Goal: Check status

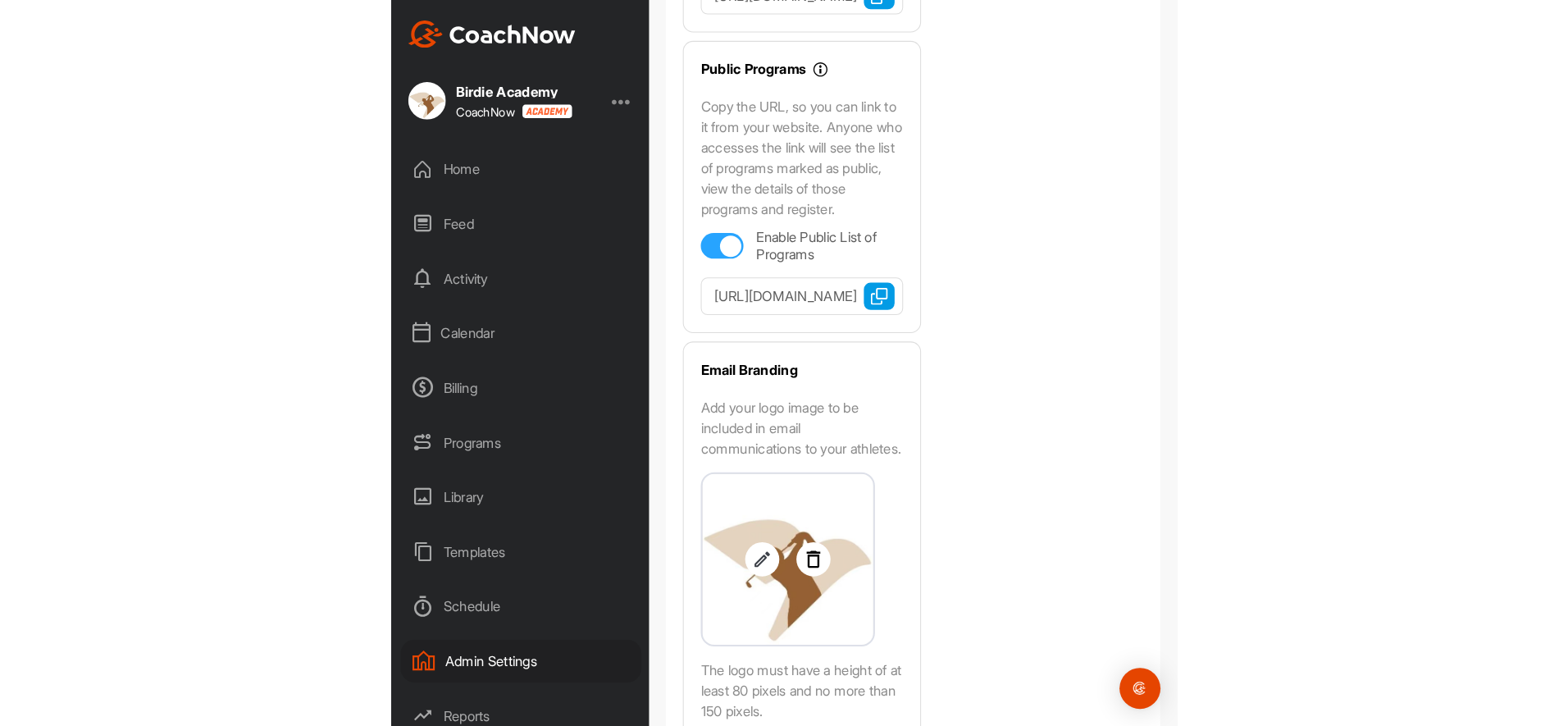
scroll to position [765, 0]
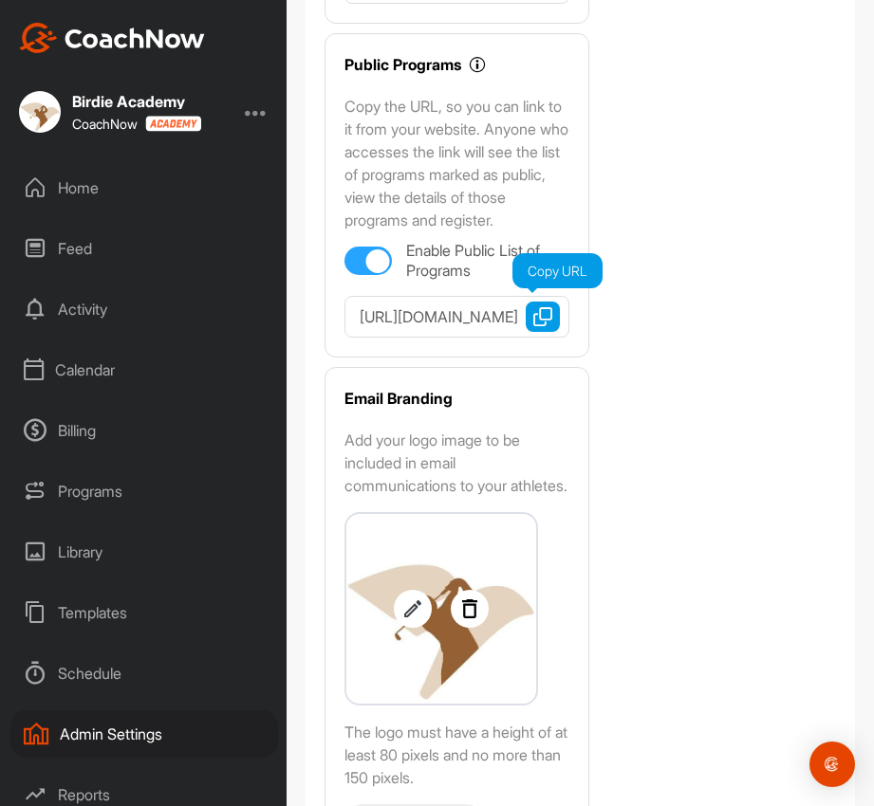
click at [542, 326] on img "button" at bounding box center [542, 316] width 19 height 19
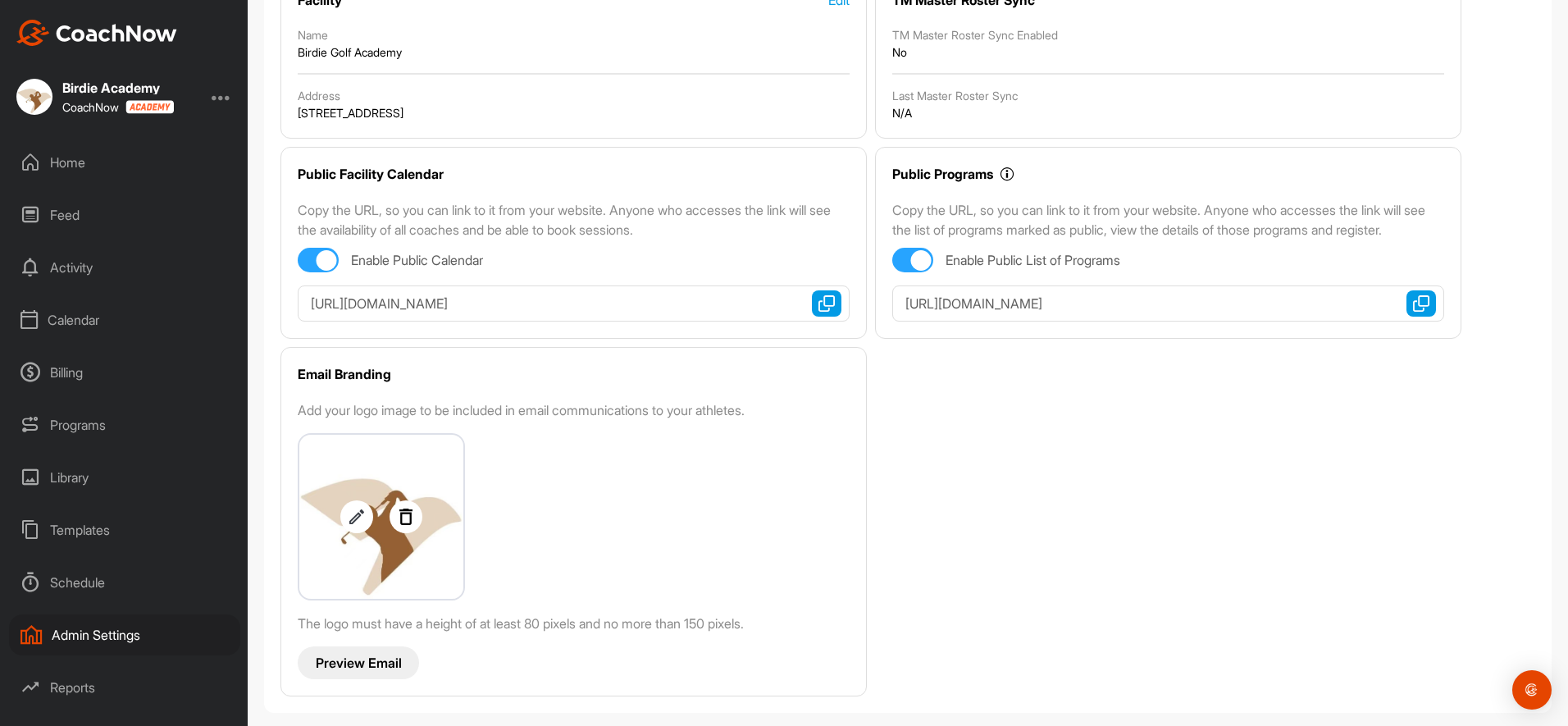
scroll to position [233, 0]
click at [755, 551] on div "Facility Edit Name Birdie Golf Academy Address 5318 imperial st Burnaby BC V5J …" at bounding box center [907, 334] width 1254 height 723
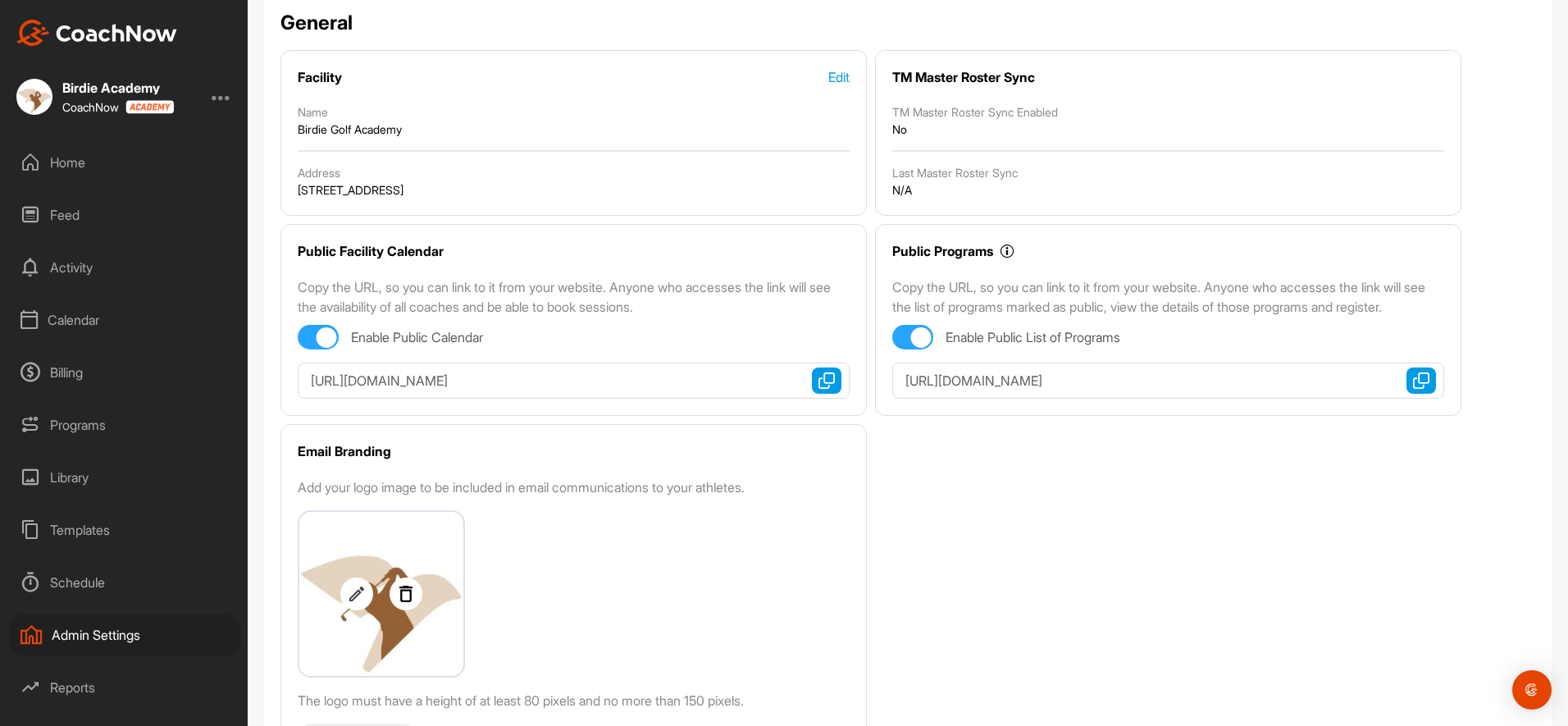
scroll to position [0, 0]
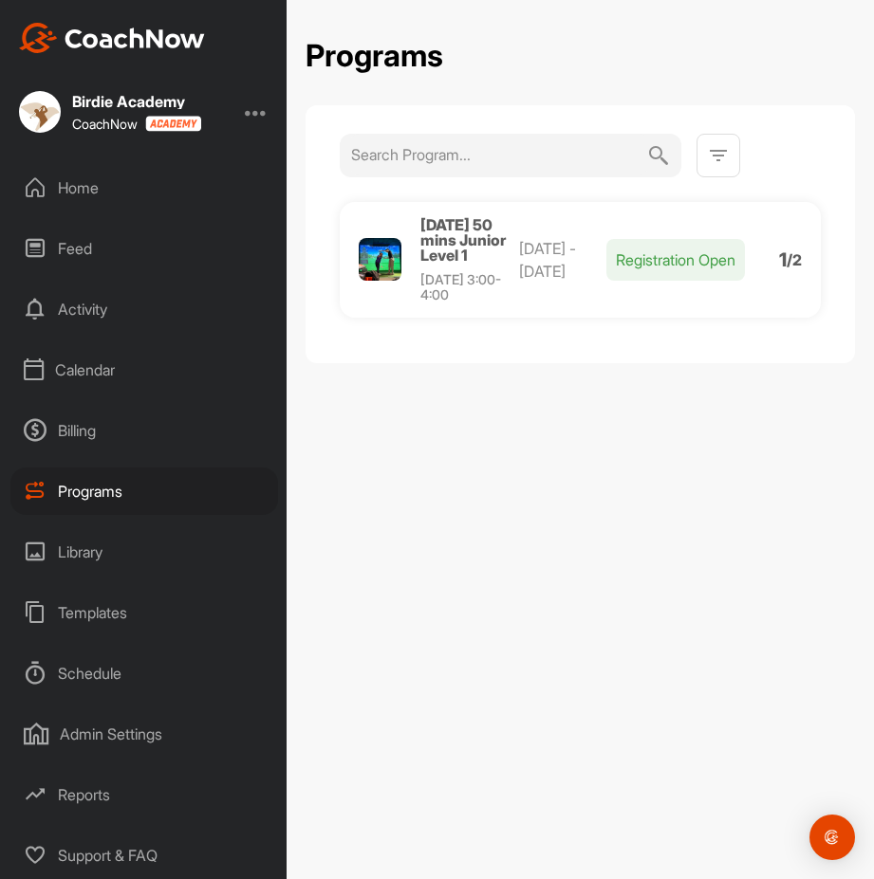
click at [651, 245] on p "Registration Open" at bounding box center [675, 260] width 138 height 42
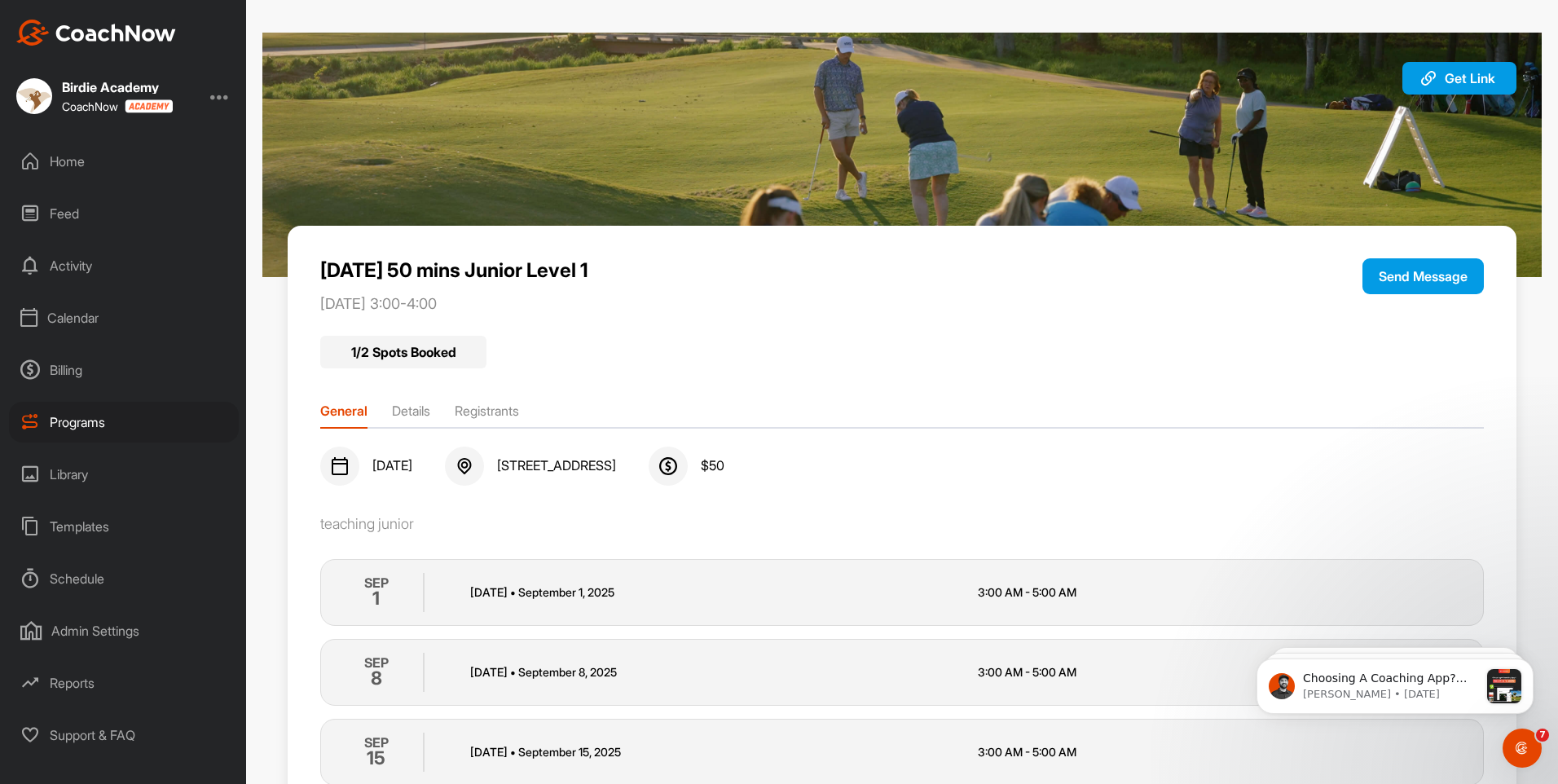
click at [429, 404] on li "Details" at bounding box center [411, 414] width 39 height 26
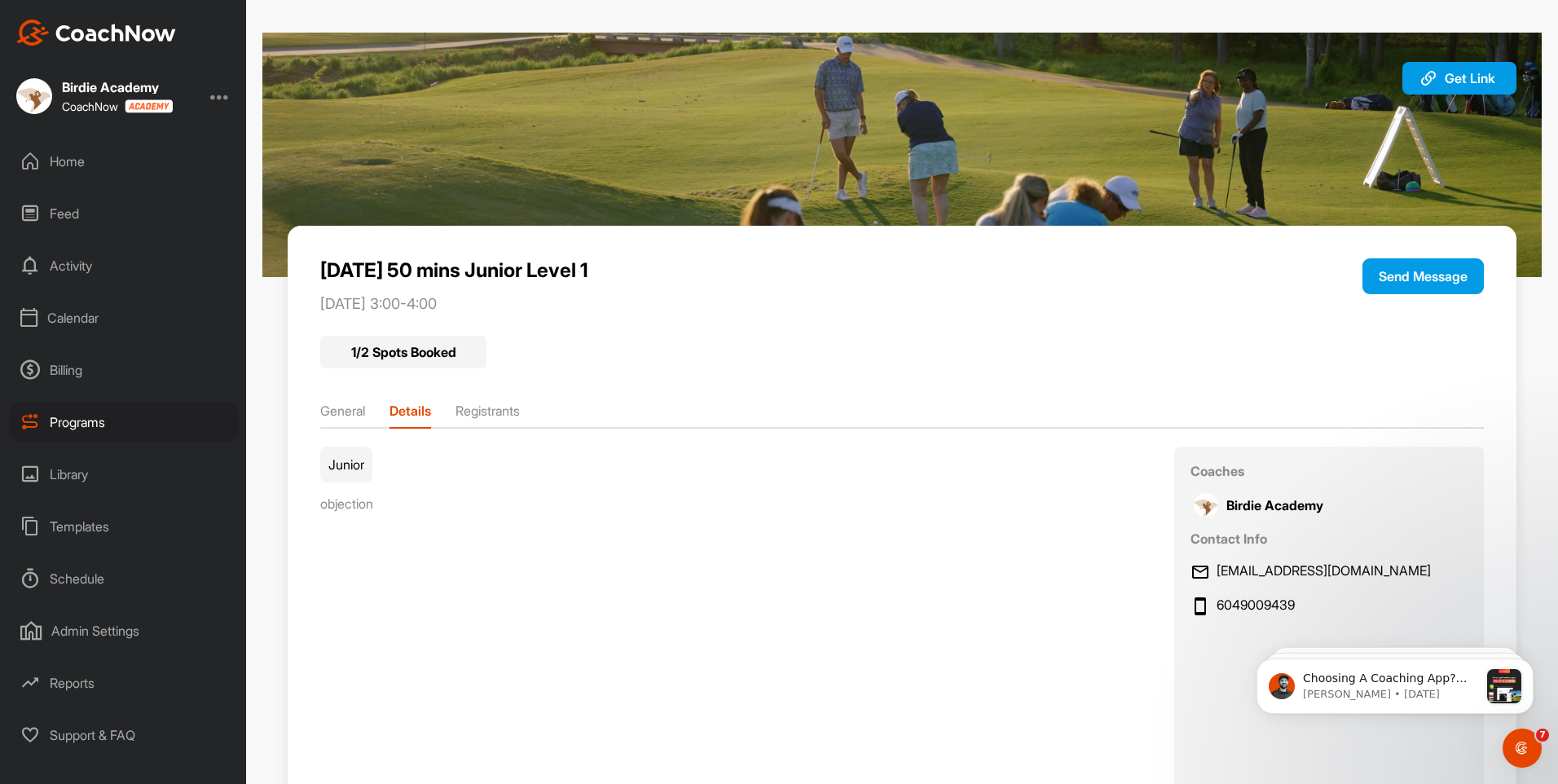
click at [477, 403] on li "Registrants" at bounding box center [487, 414] width 64 height 26
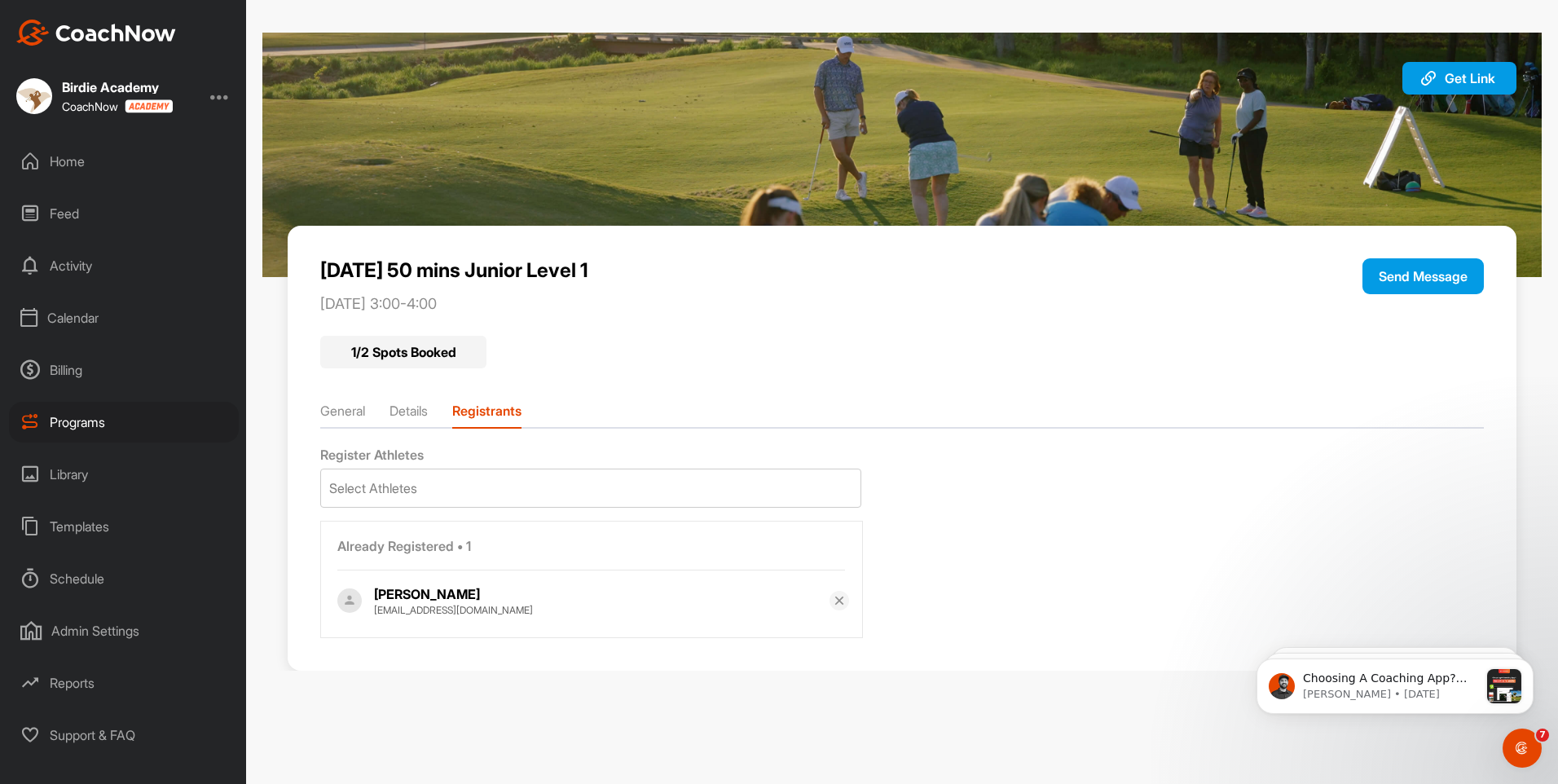
click at [375, 406] on ul "General Details Registrants" at bounding box center [902, 415] width 1163 height 27
click at [365, 409] on li "General" at bounding box center [343, 414] width 45 height 26
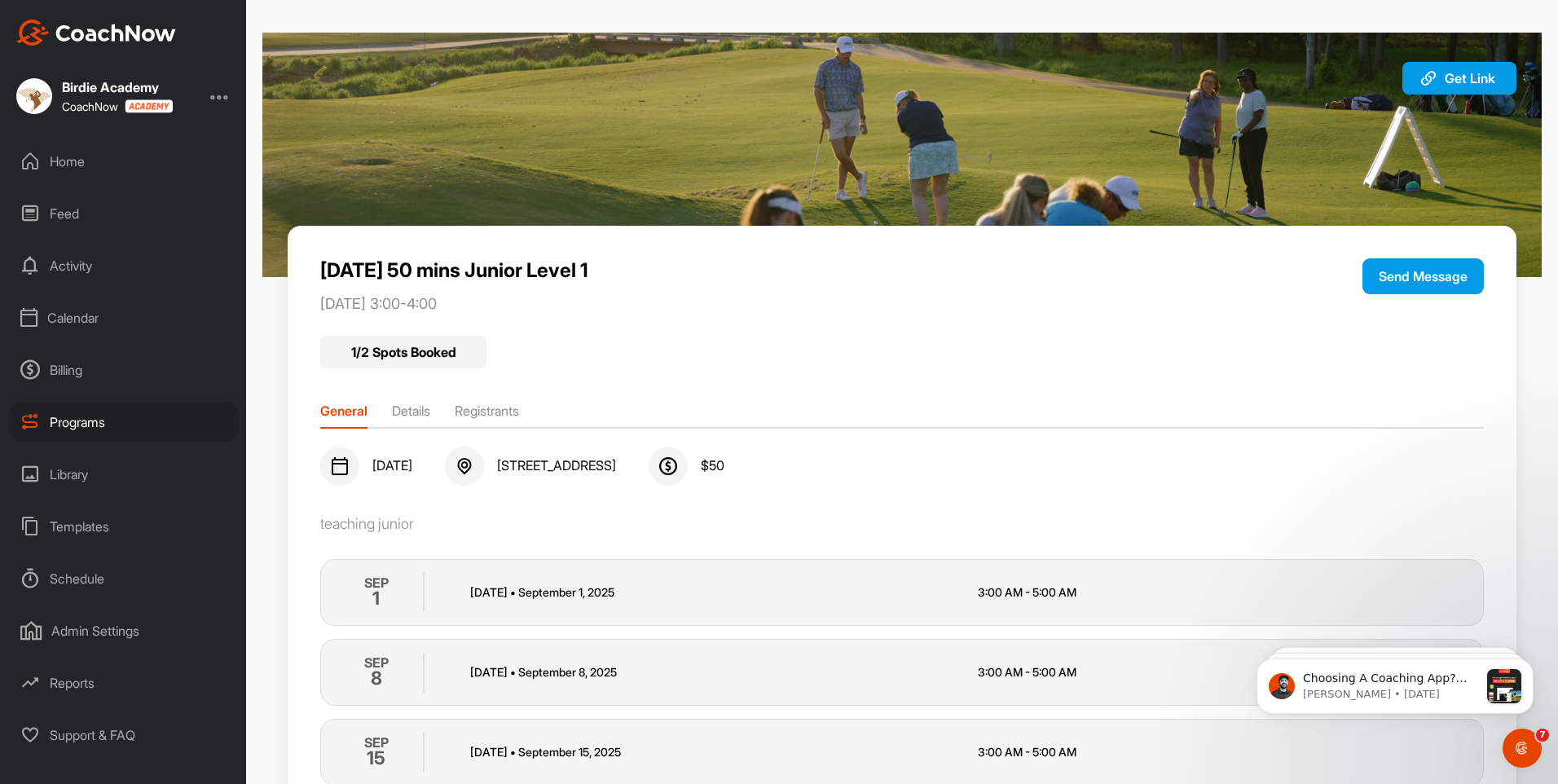
click at [411, 417] on li "Details" at bounding box center [411, 414] width 39 height 26
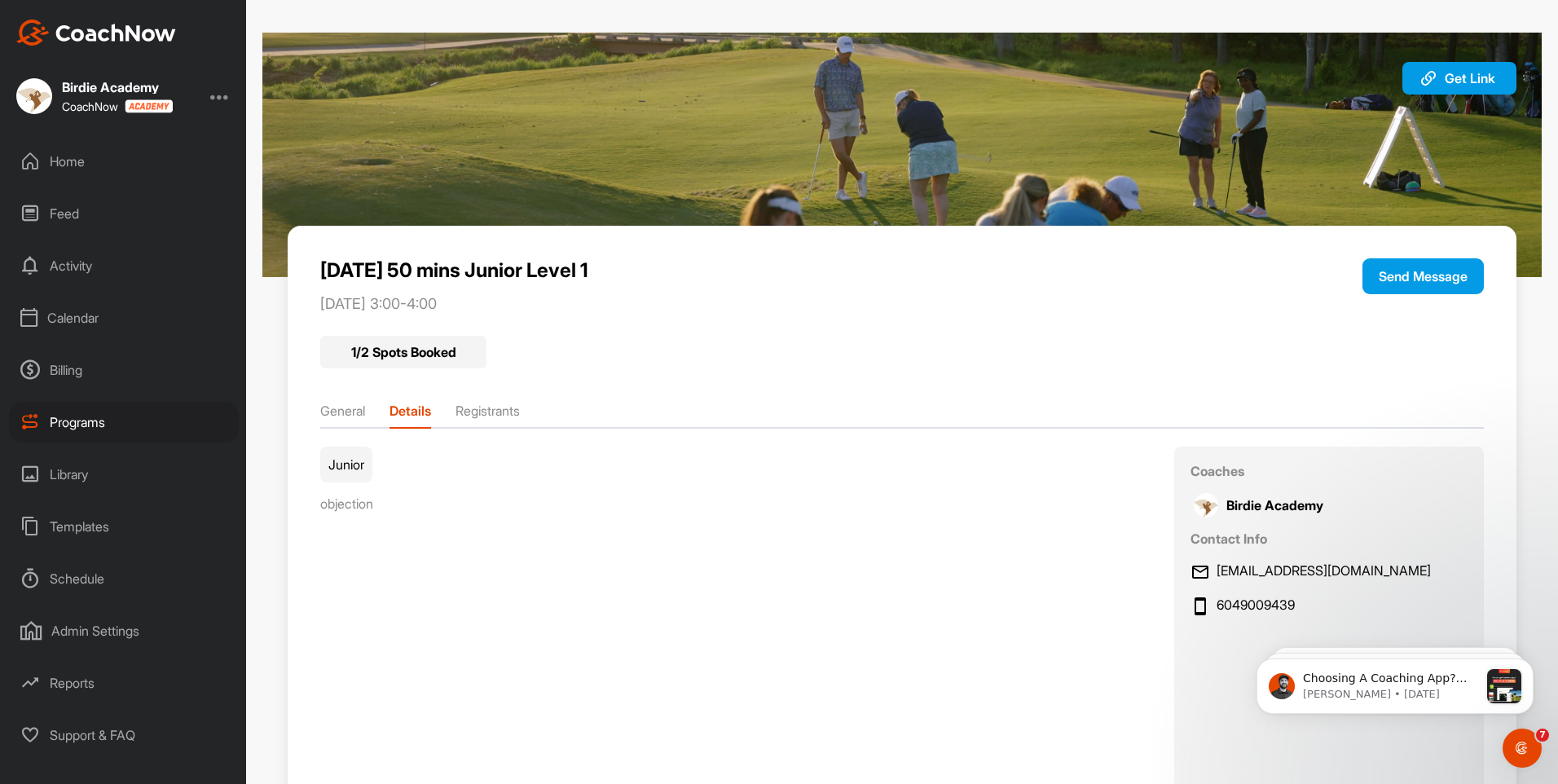
click at [365, 422] on li "General" at bounding box center [343, 414] width 45 height 26
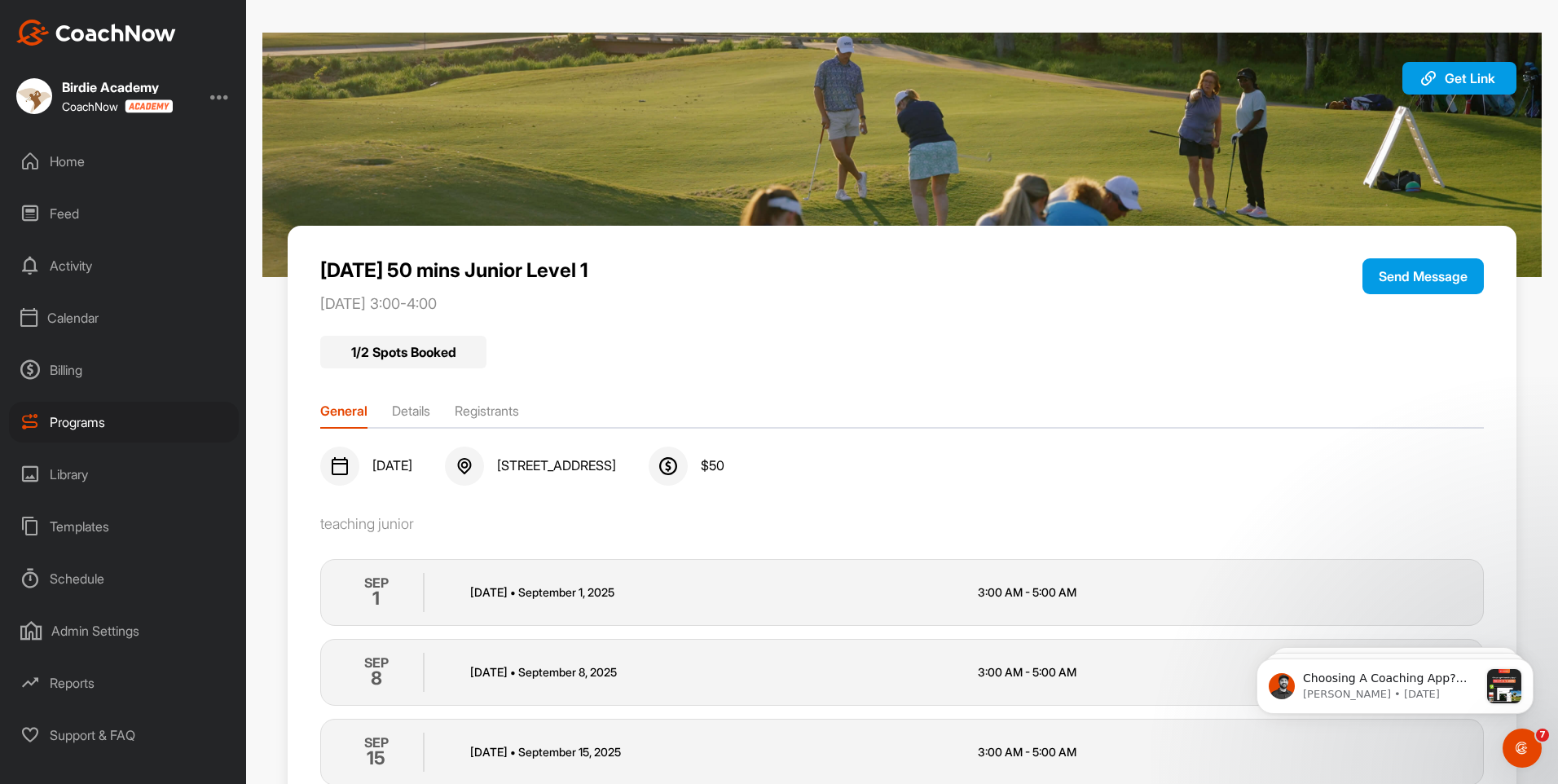
click at [422, 410] on li "Details" at bounding box center [411, 414] width 39 height 26
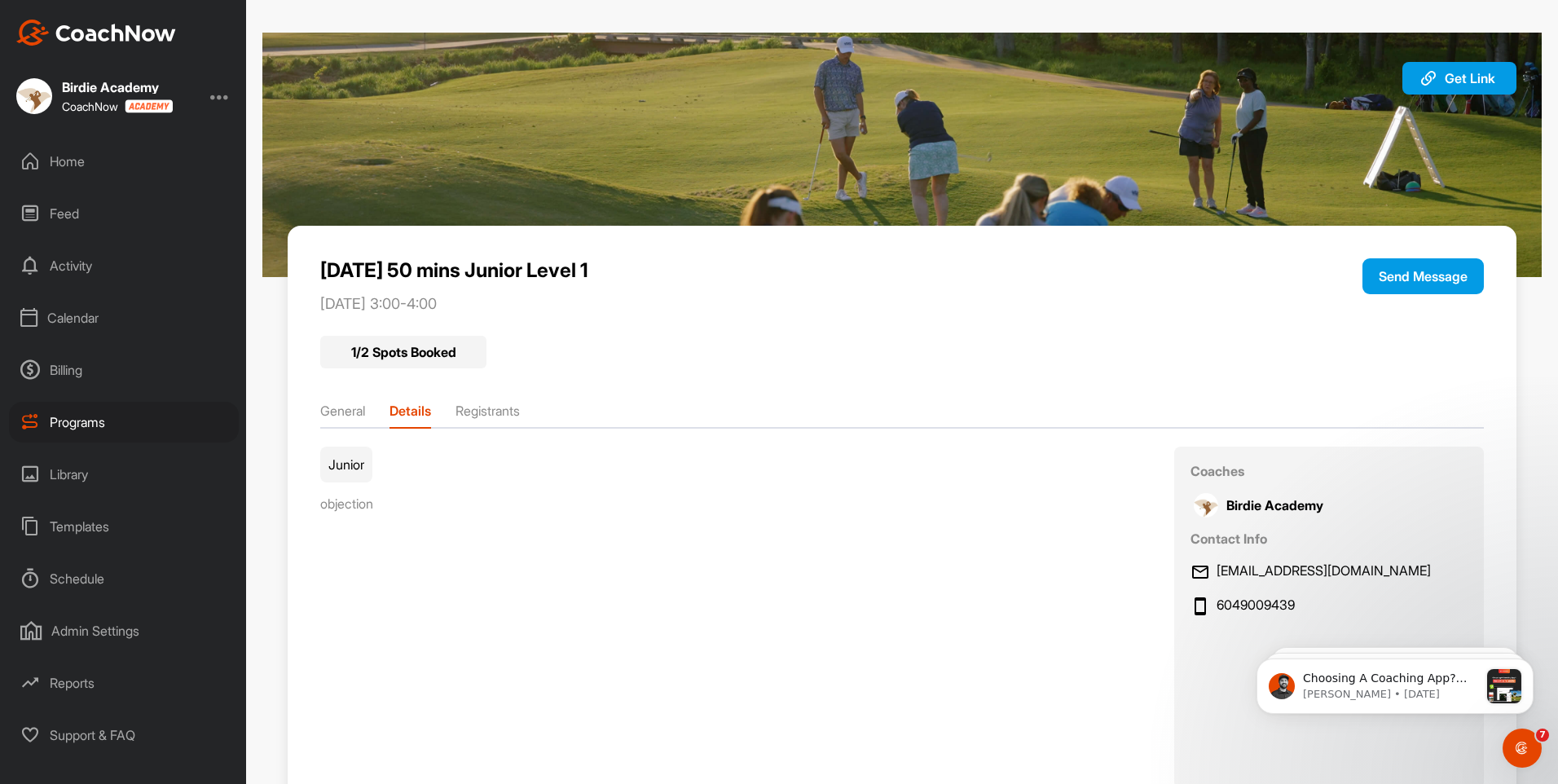
click at [517, 412] on li "Registrants" at bounding box center [487, 414] width 64 height 26
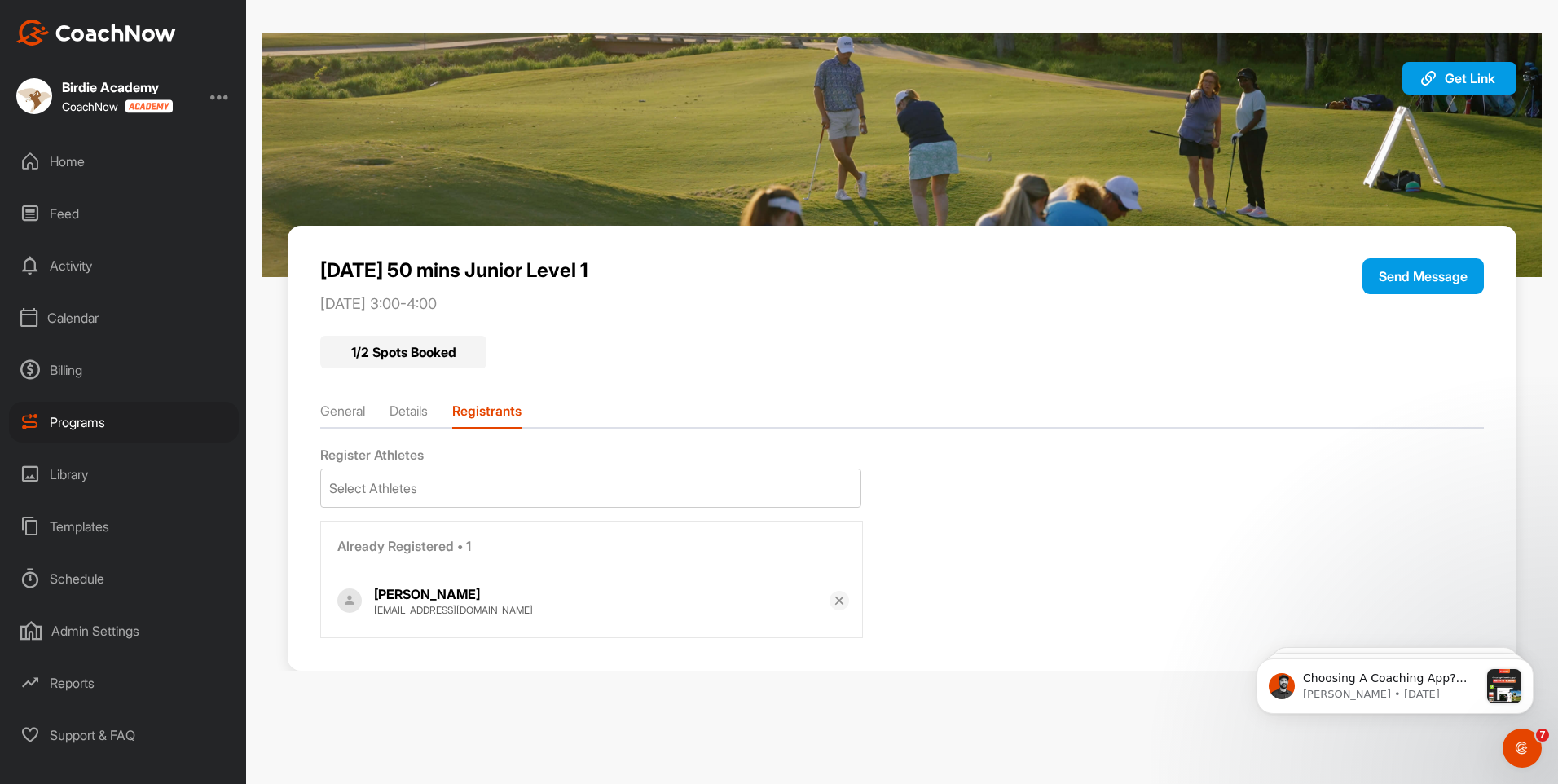
click at [416, 416] on li "Details" at bounding box center [408, 414] width 39 height 26
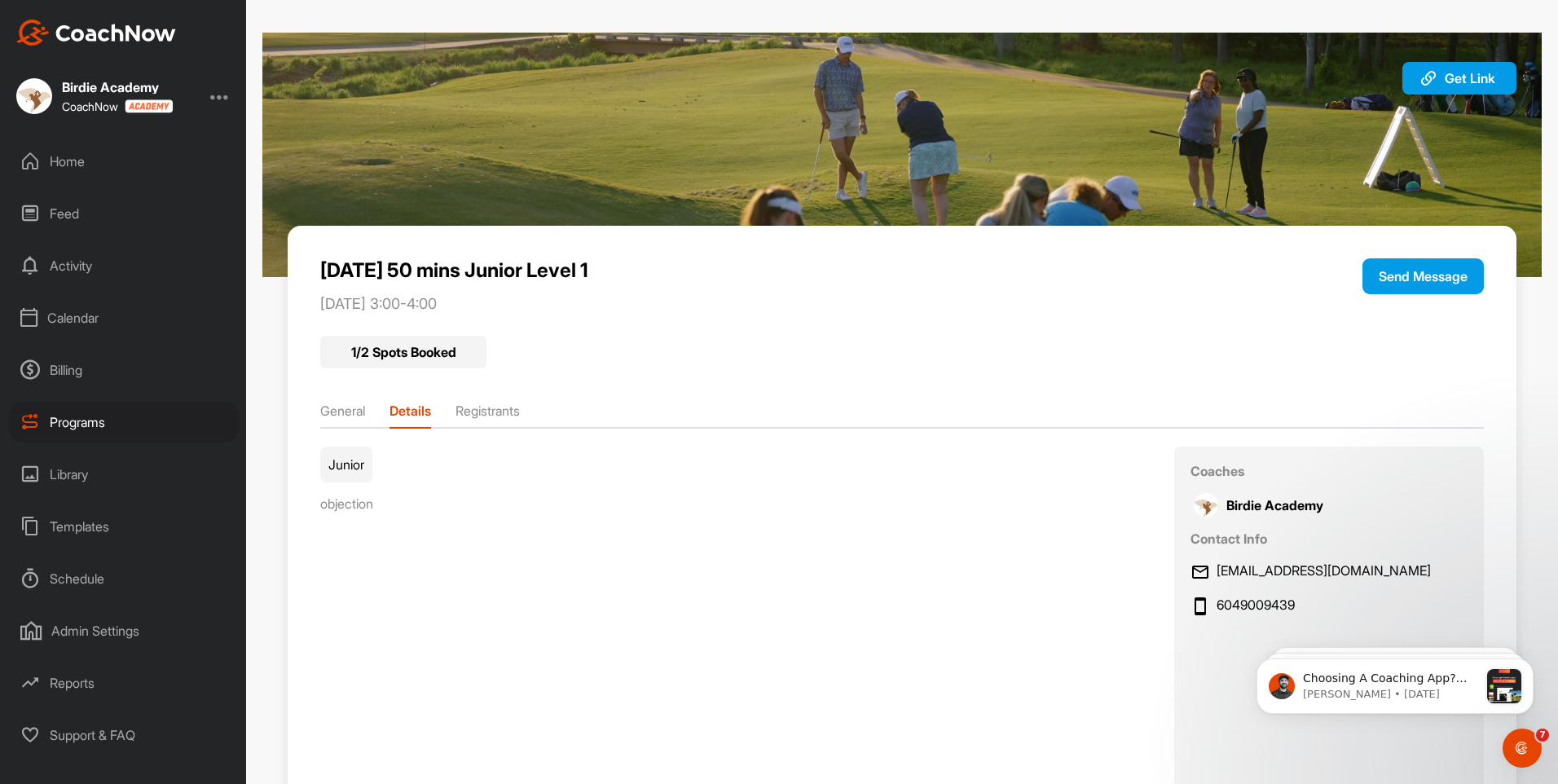
click at [349, 416] on li "General" at bounding box center [343, 414] width 45 height 26
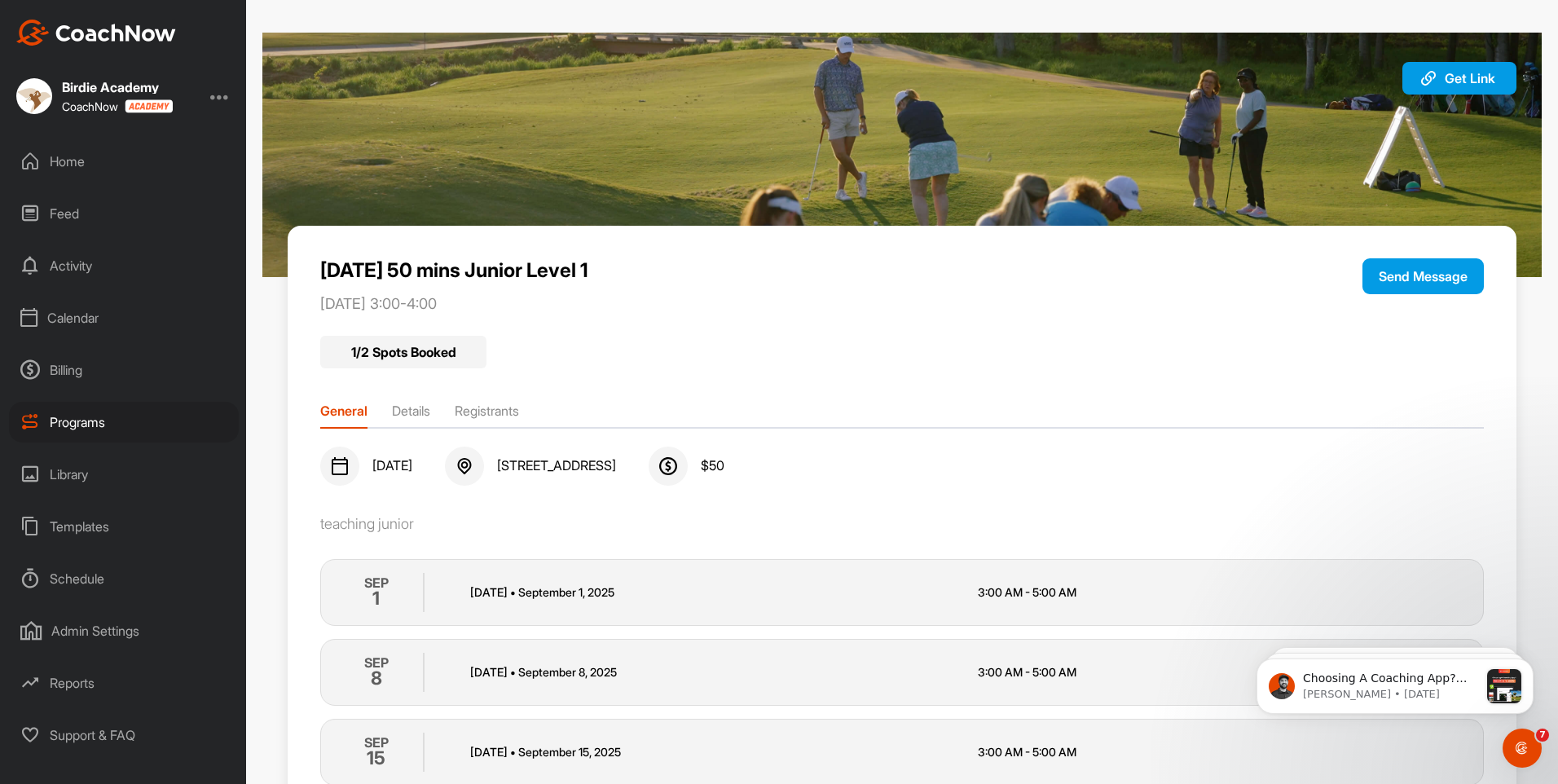
click at [402, 414] on li "Details" at bounding box center [411, 414] width 39 height 26
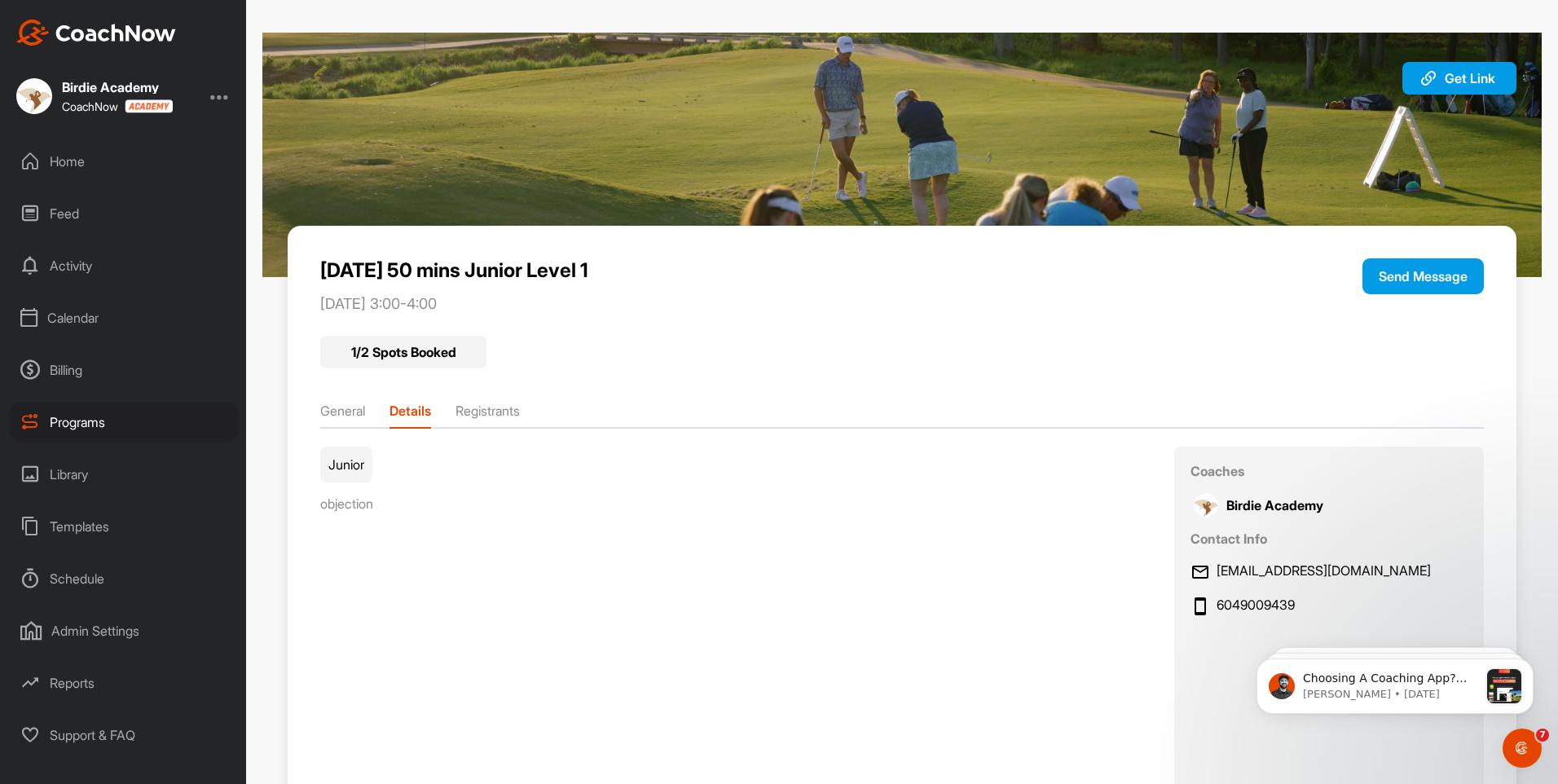
click at [453, 410] on ul "General Details Registrants" at bounding box center [902, 415] width 1163 height 27
click at [487, 416] on li "Registrants" at bounding box center [487, 414] width 64 height 26
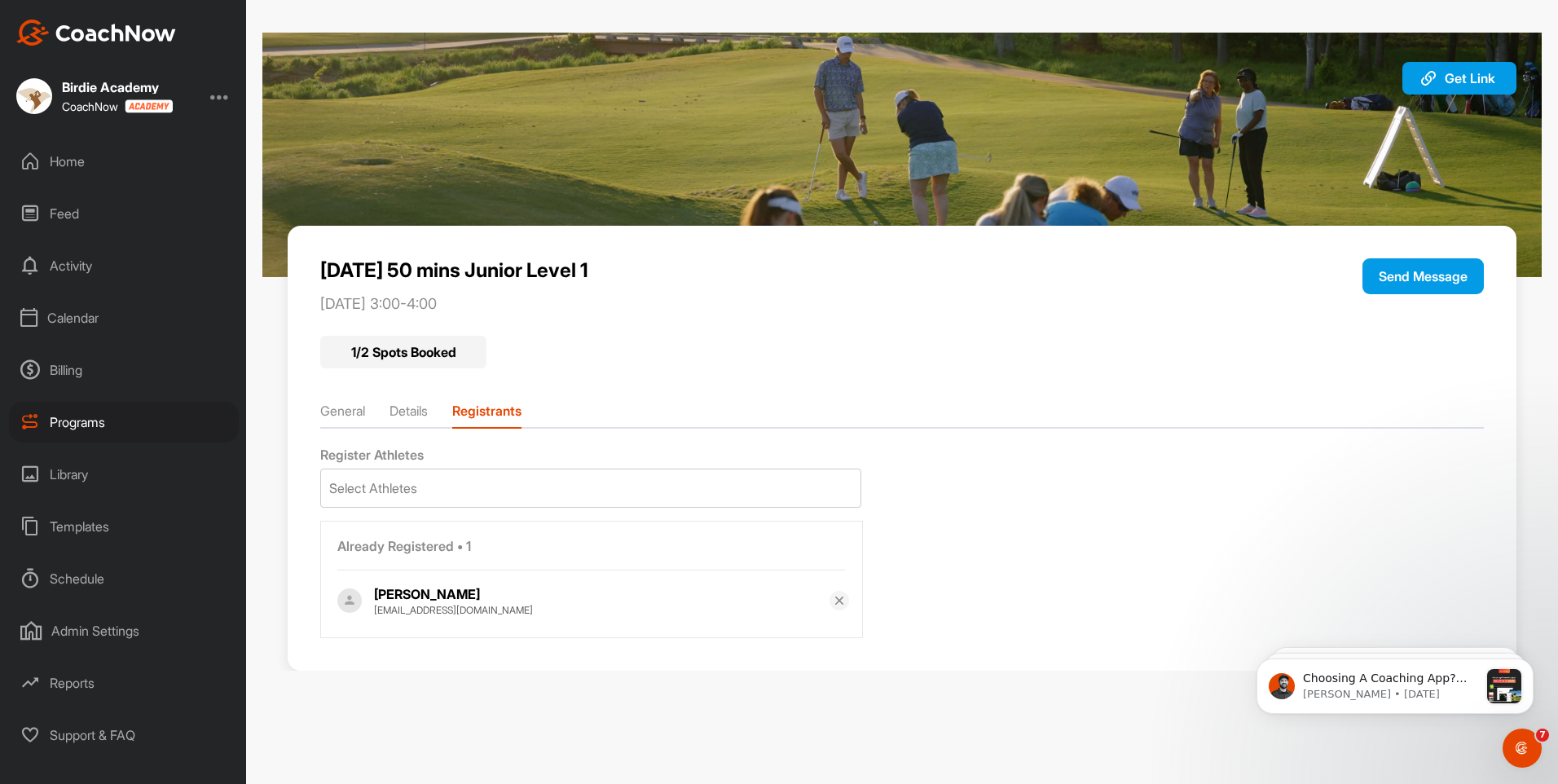
click at [405, 413] on li "Details" at bounding box center [408, 414] width 39 height 26
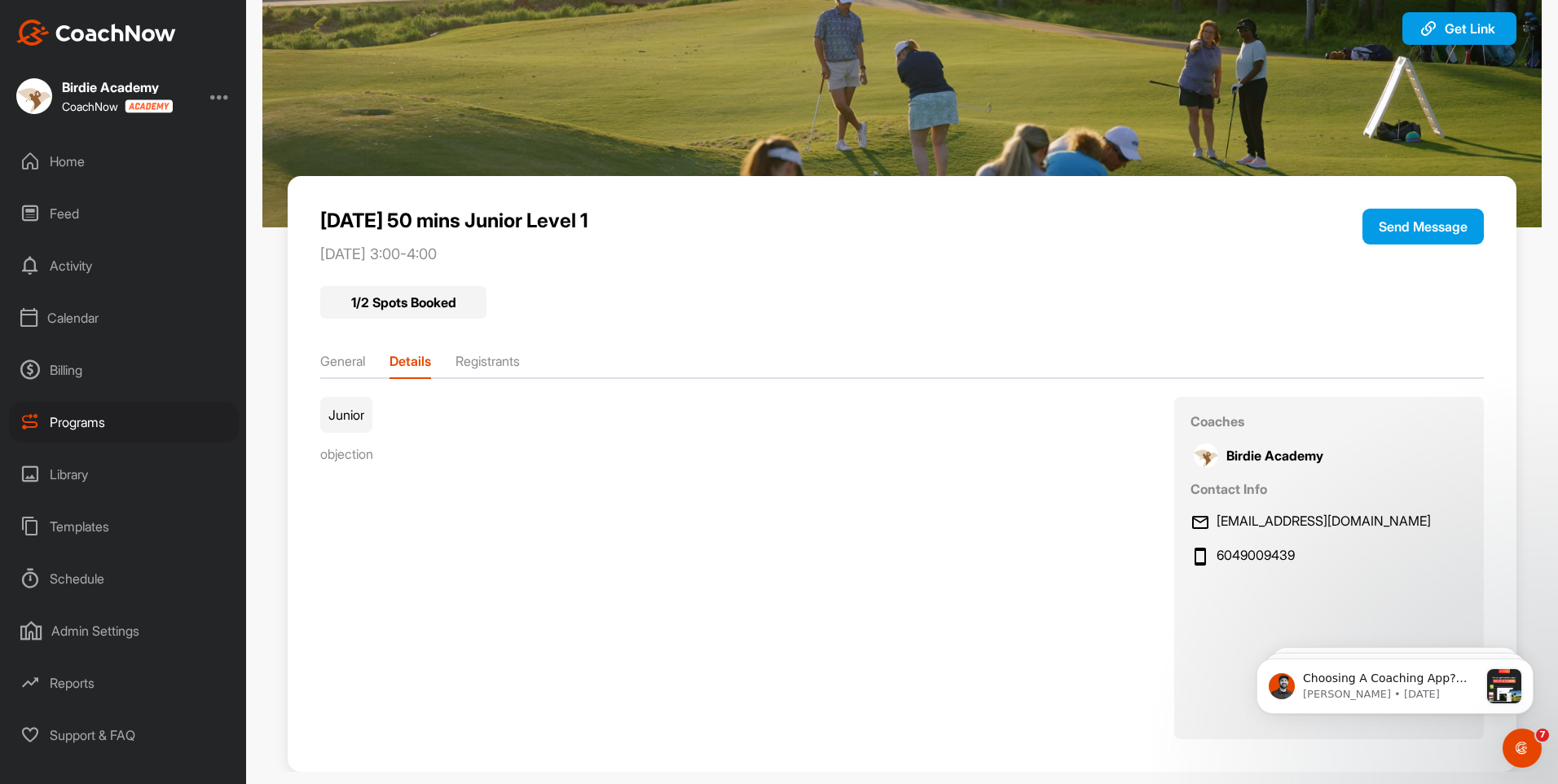
scroll to position [76, 0]
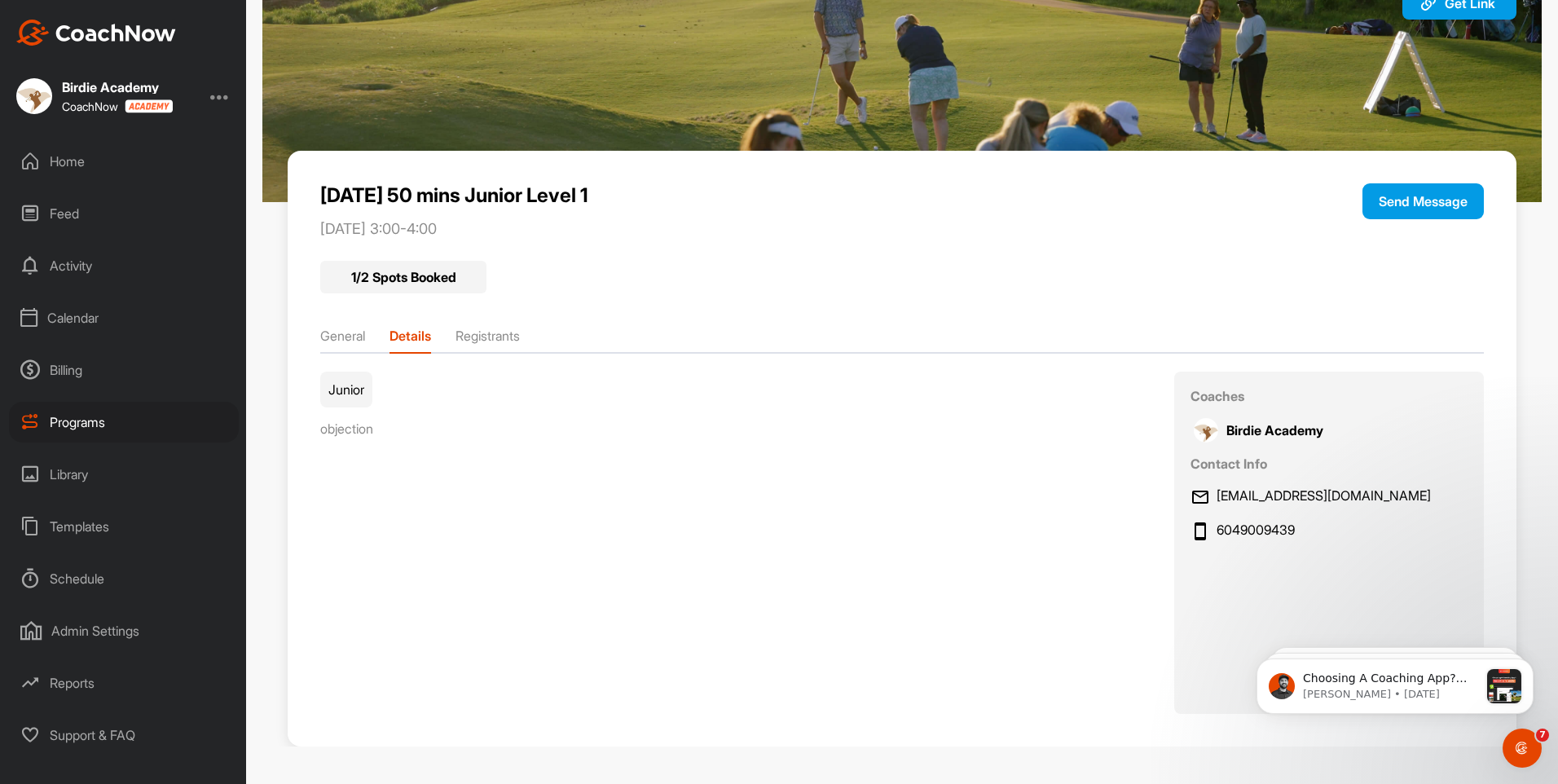
drag, startPoint x: 367, startPoint y: 338, endPoint x: 423, endPoint y: 353, distance: 58.0
click at [365, 337] on li "General" at bounding box center [343, 338] width 45 height 26
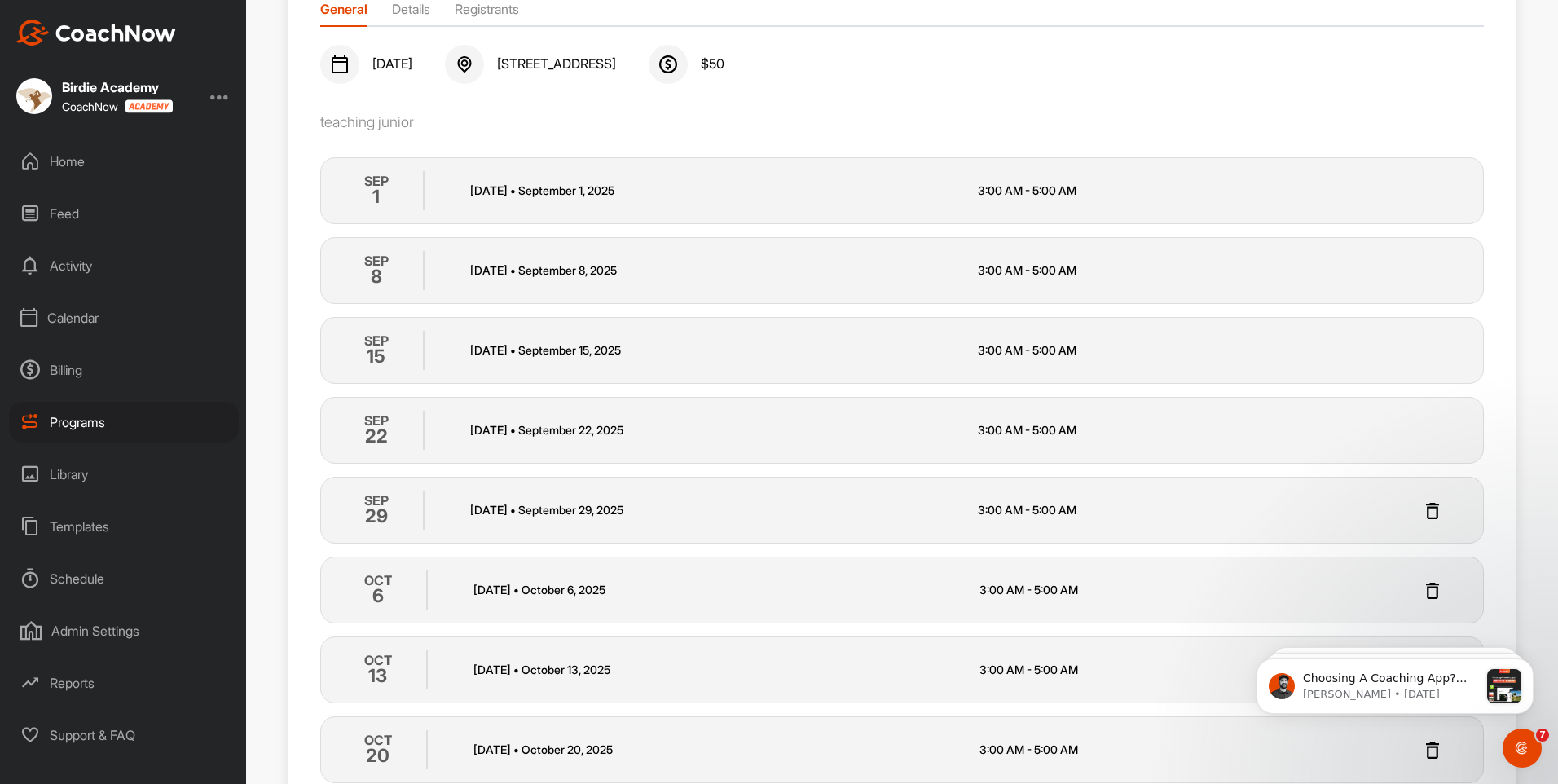
scroll to position [0, 0]
